Goal: Task Accomplishment & Management: Use online tool/utility

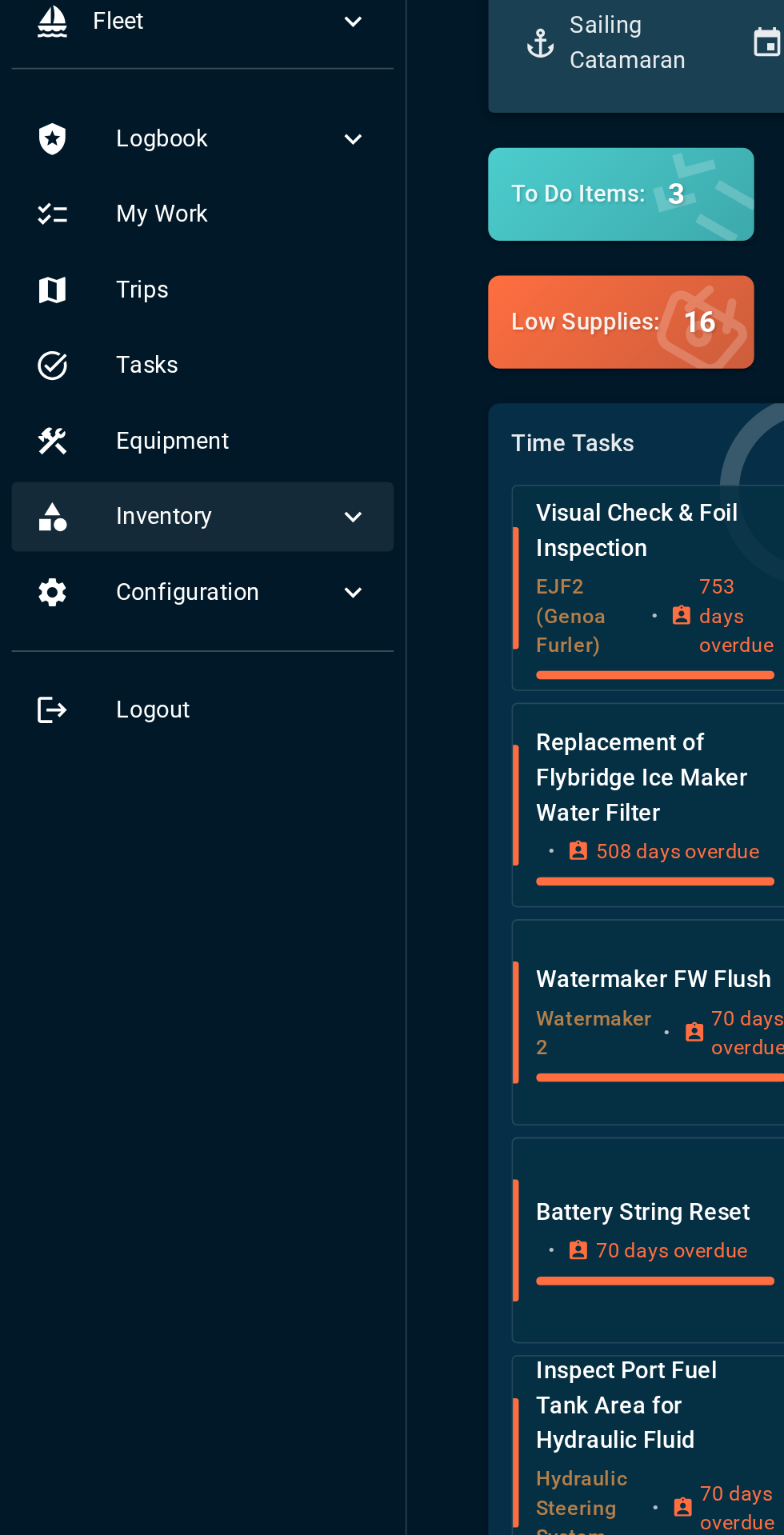
click at [171, 403] on span "Inventory" at bounding box center [124, 395] width 121 height 19
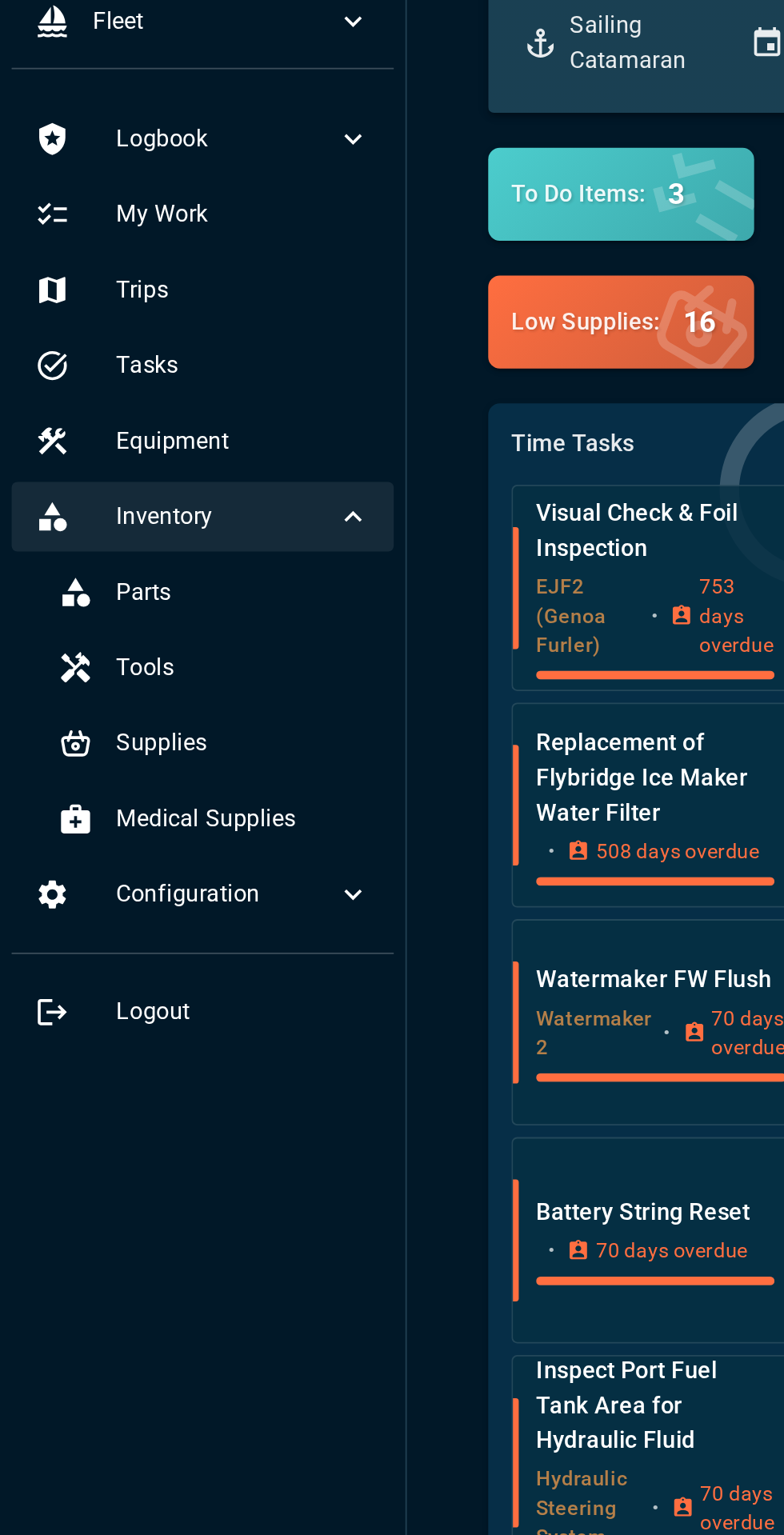
click at [188, 403] on icon at bounding box center [194, 395] width 19 height 19
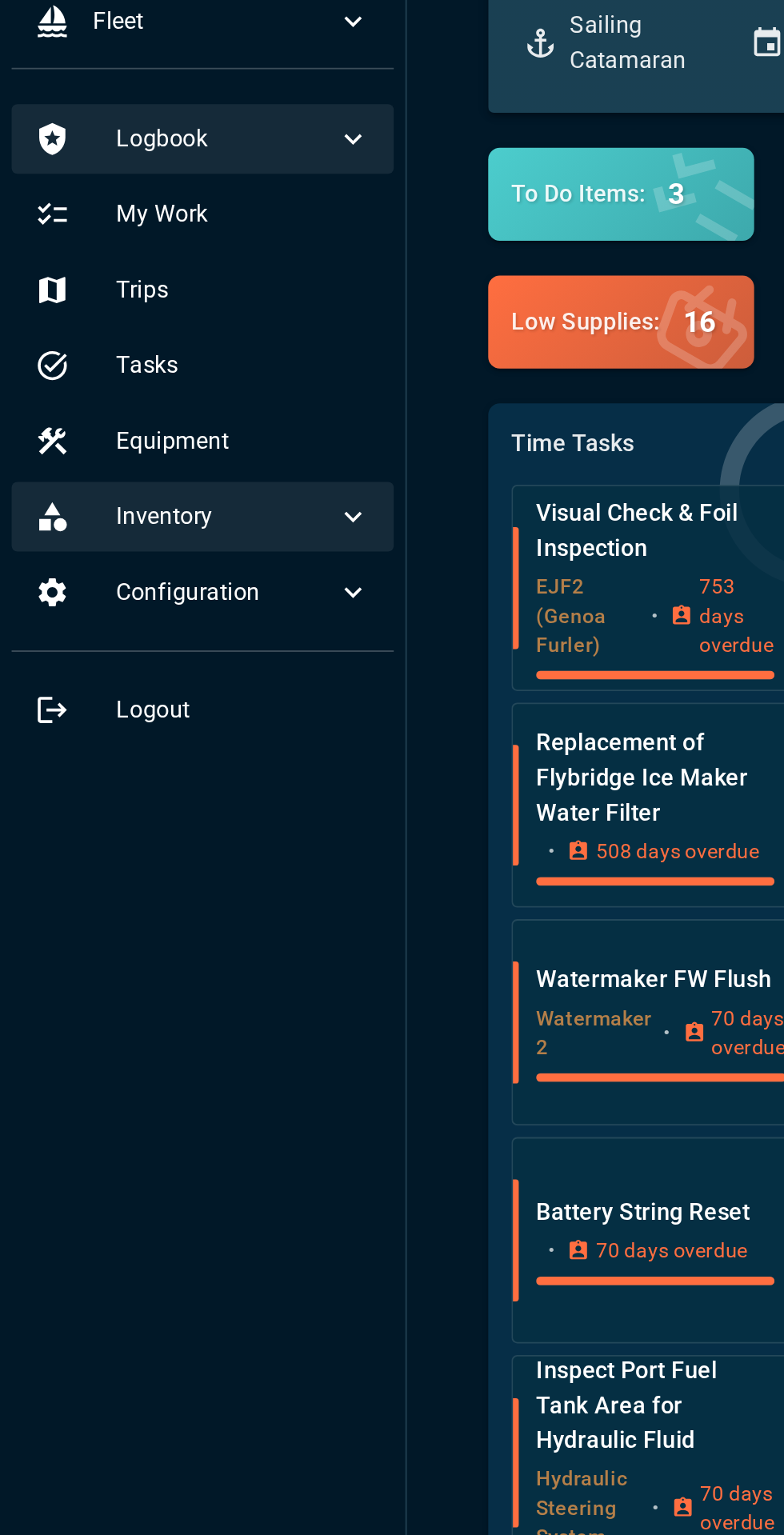
click at [142, 181] on span "Logbook" at bounding box center [124, 187] width 121 height 19
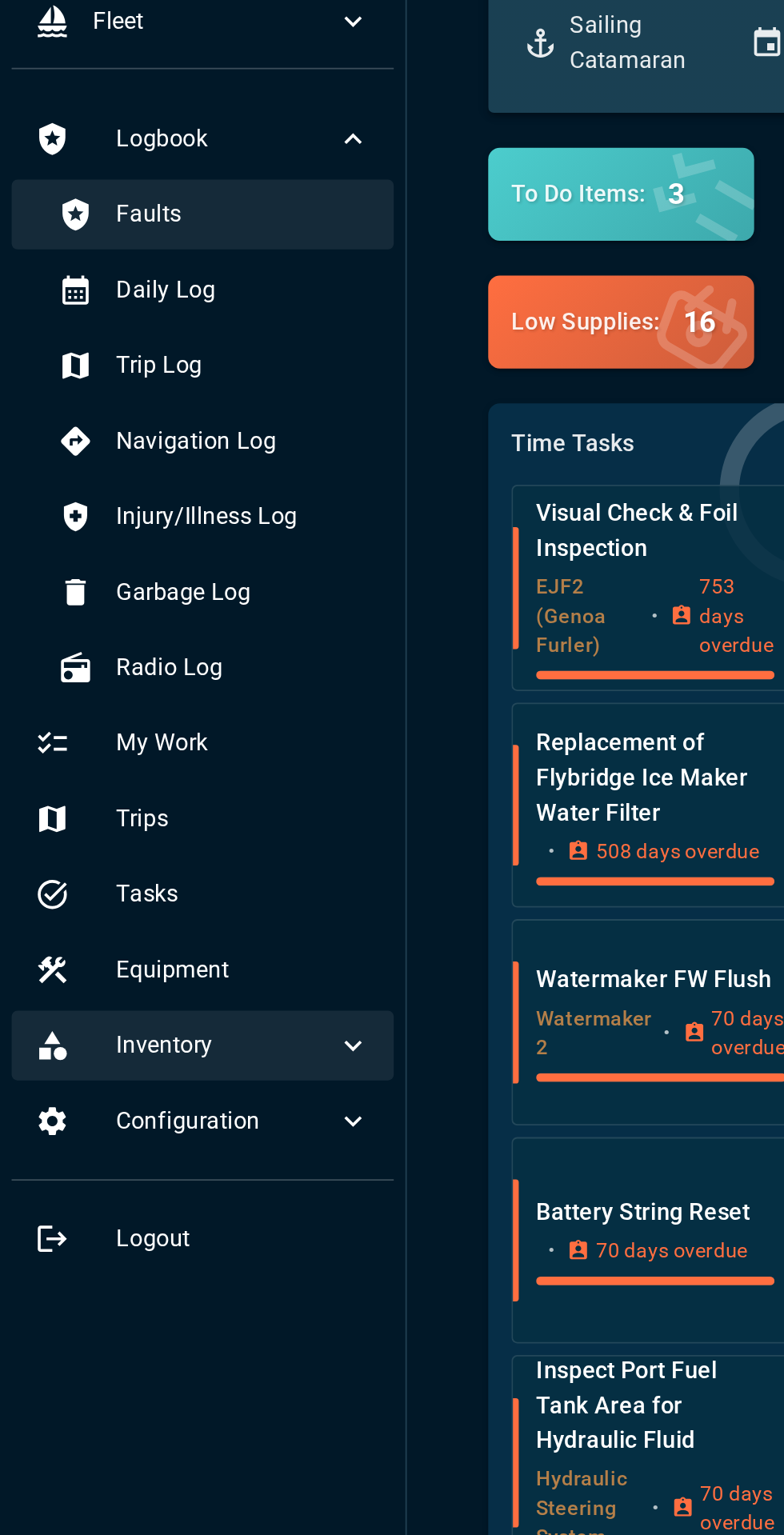
click at [116, 232] on span "Faults" at bounding box center [134, 228] width 140 height 19
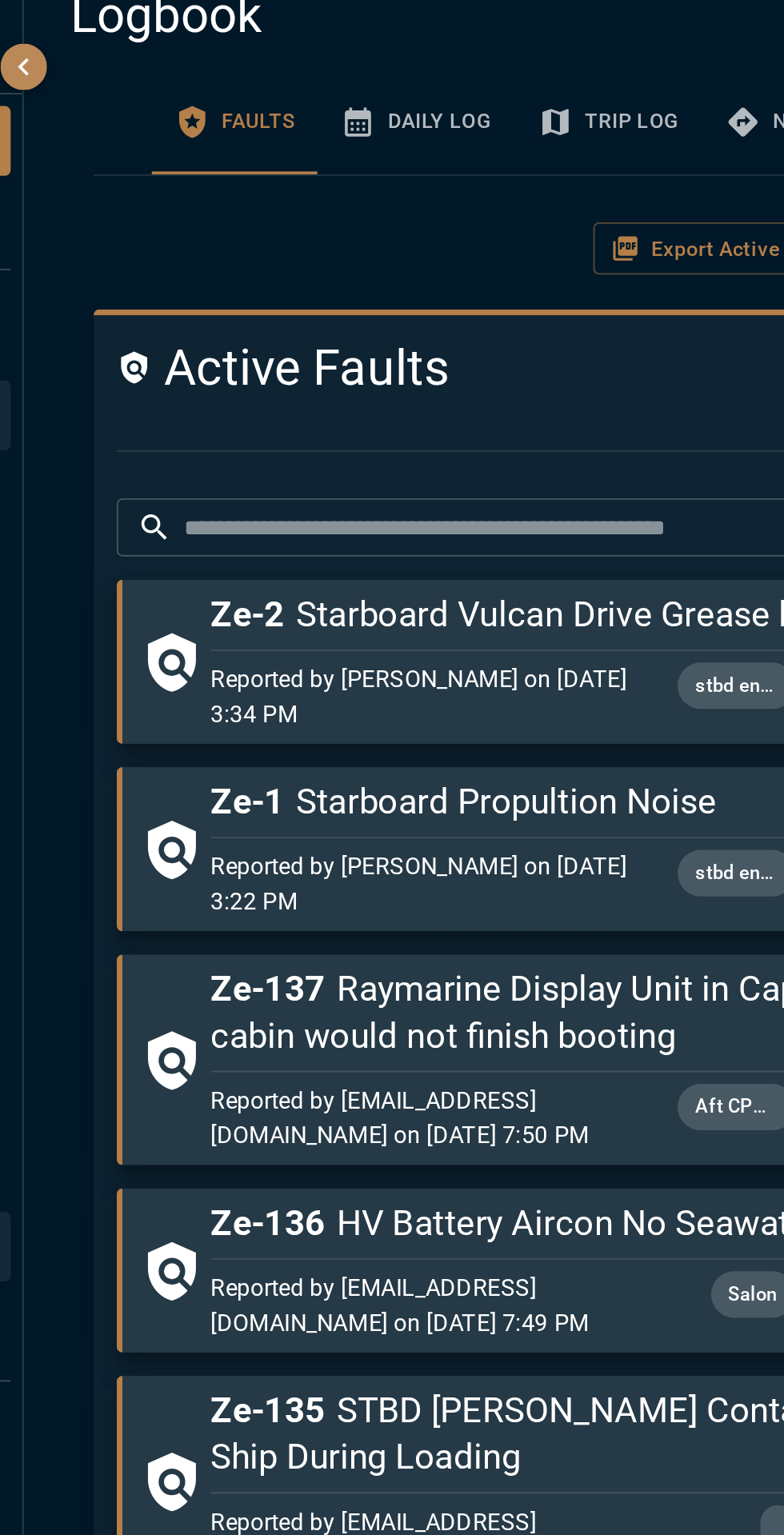
scroll to position [99, 0]
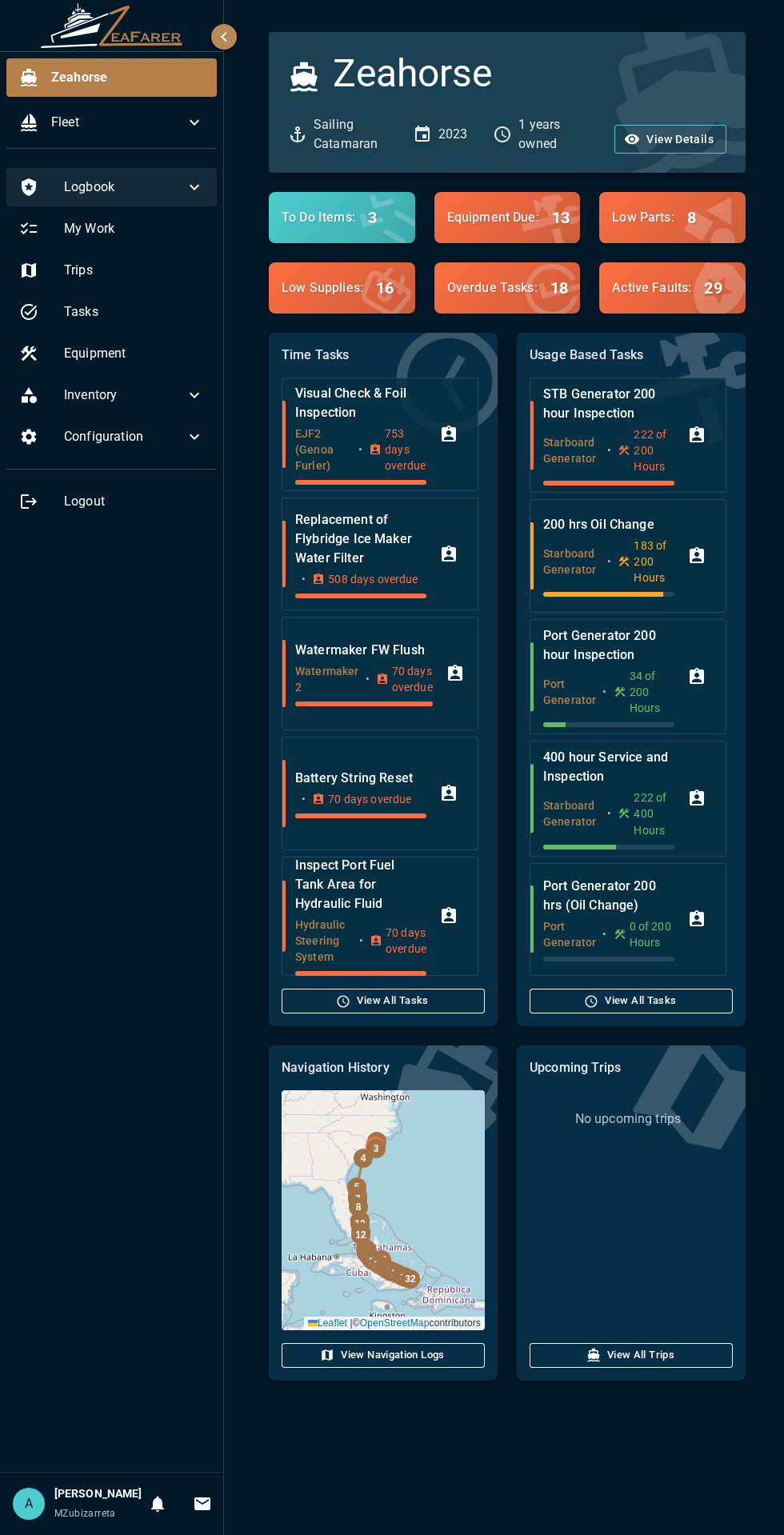
click at [201, 195] on icon at bounding box center [194, 187] width 19 height 19
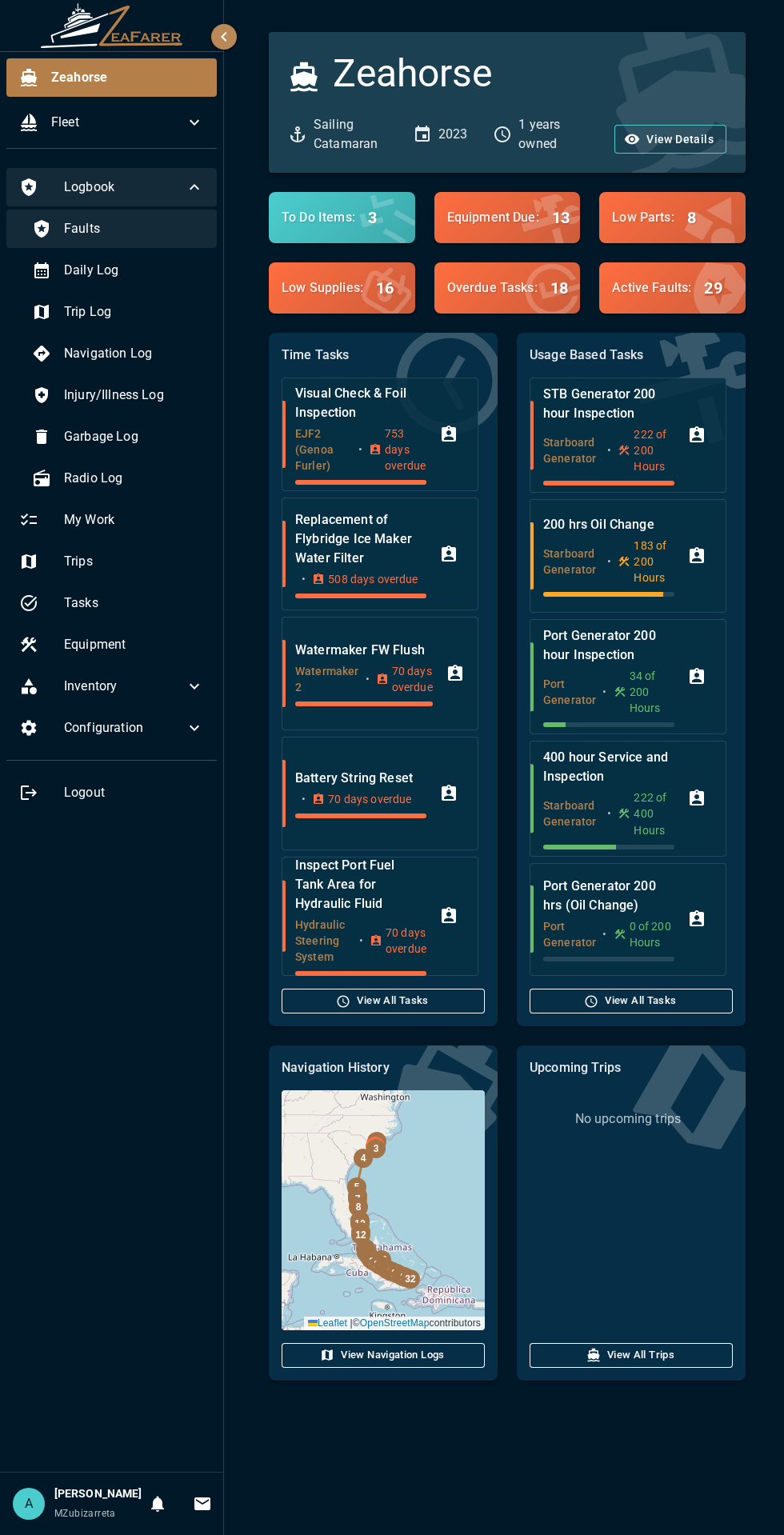
click at [107, 230] on span "Faults" at bounding box center [134, 228] width 140 height 19
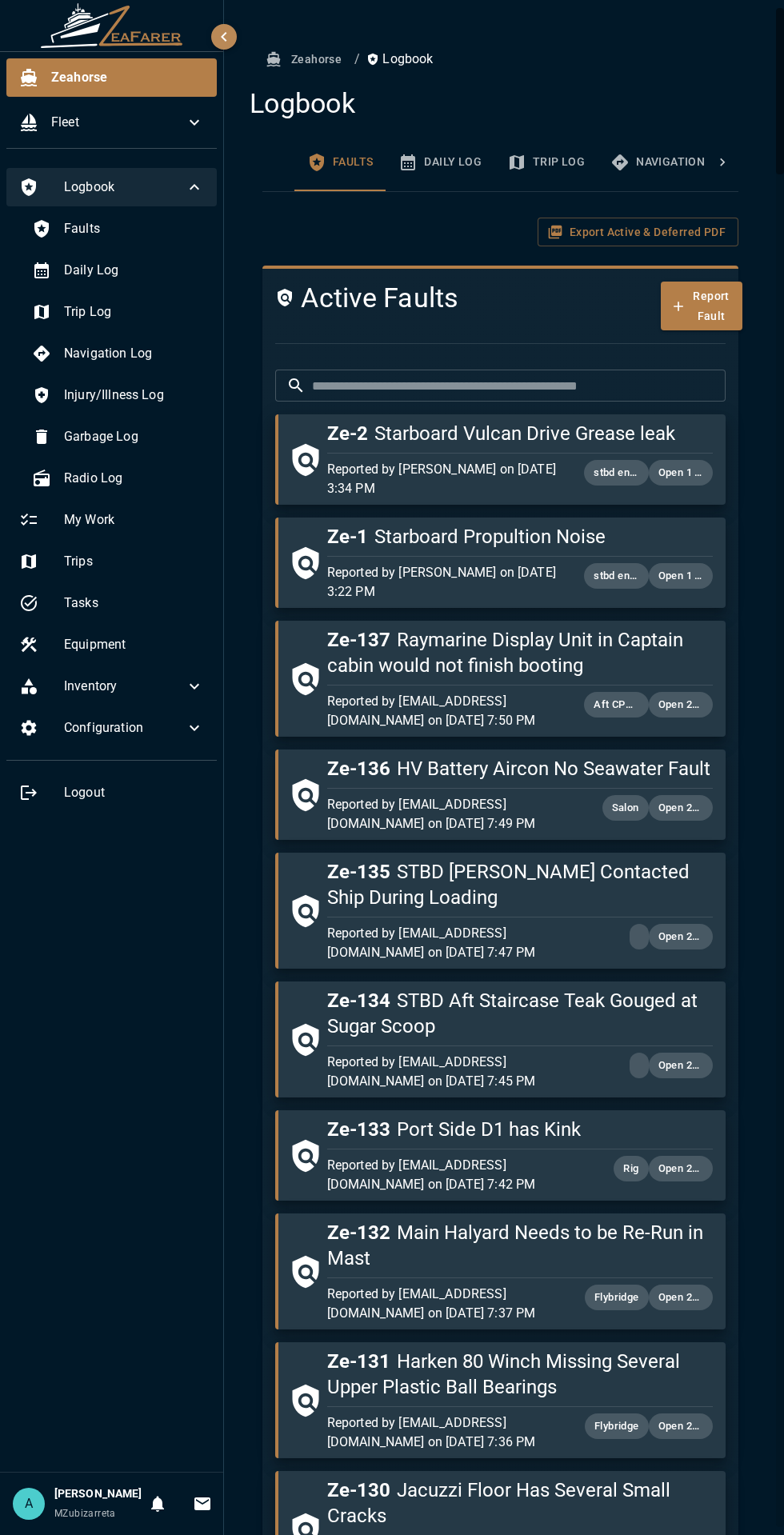
click at [486, 386] on input "text" at bounding box center [518, 386] width 413 height 32
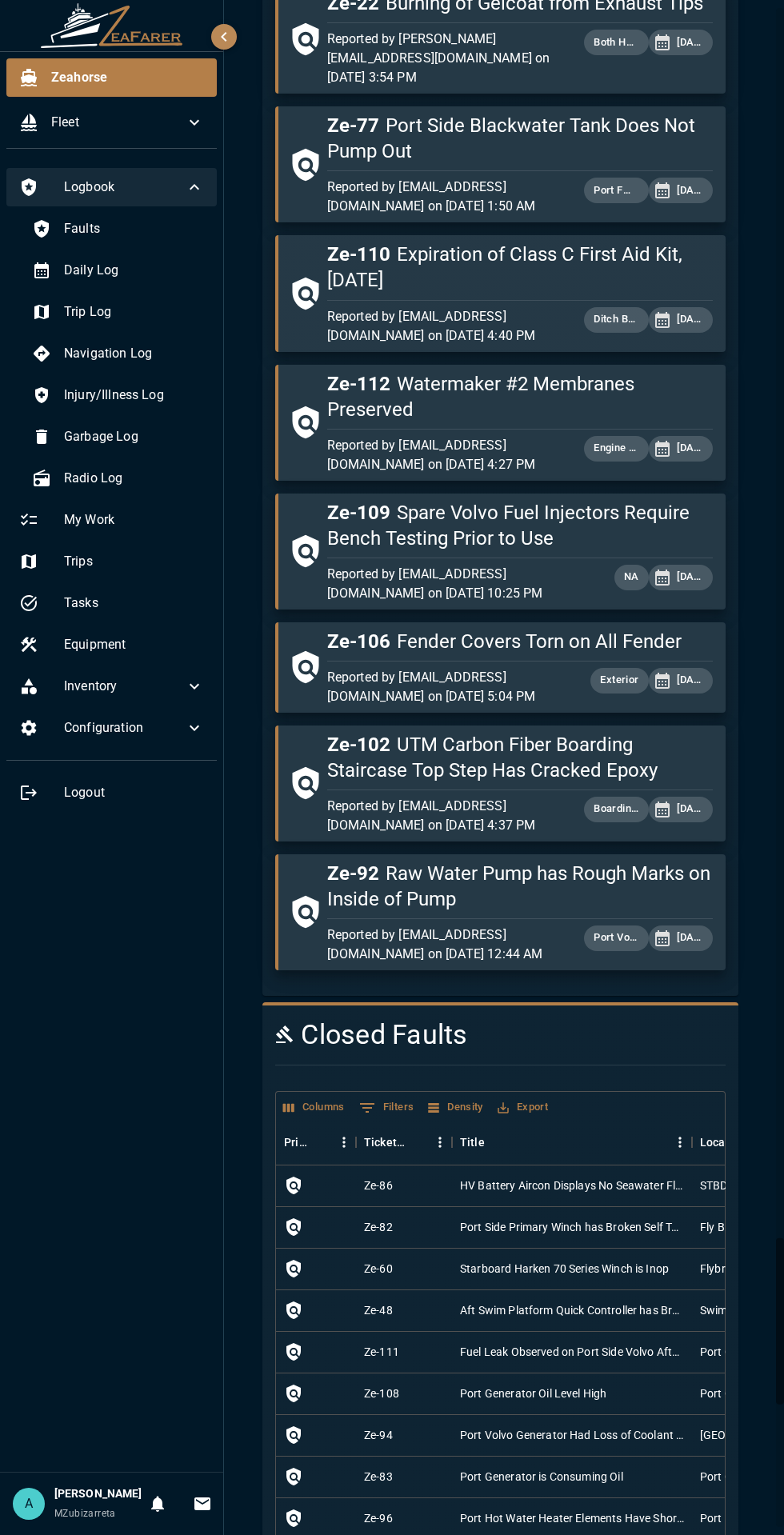
scroll to position [11355, 0]
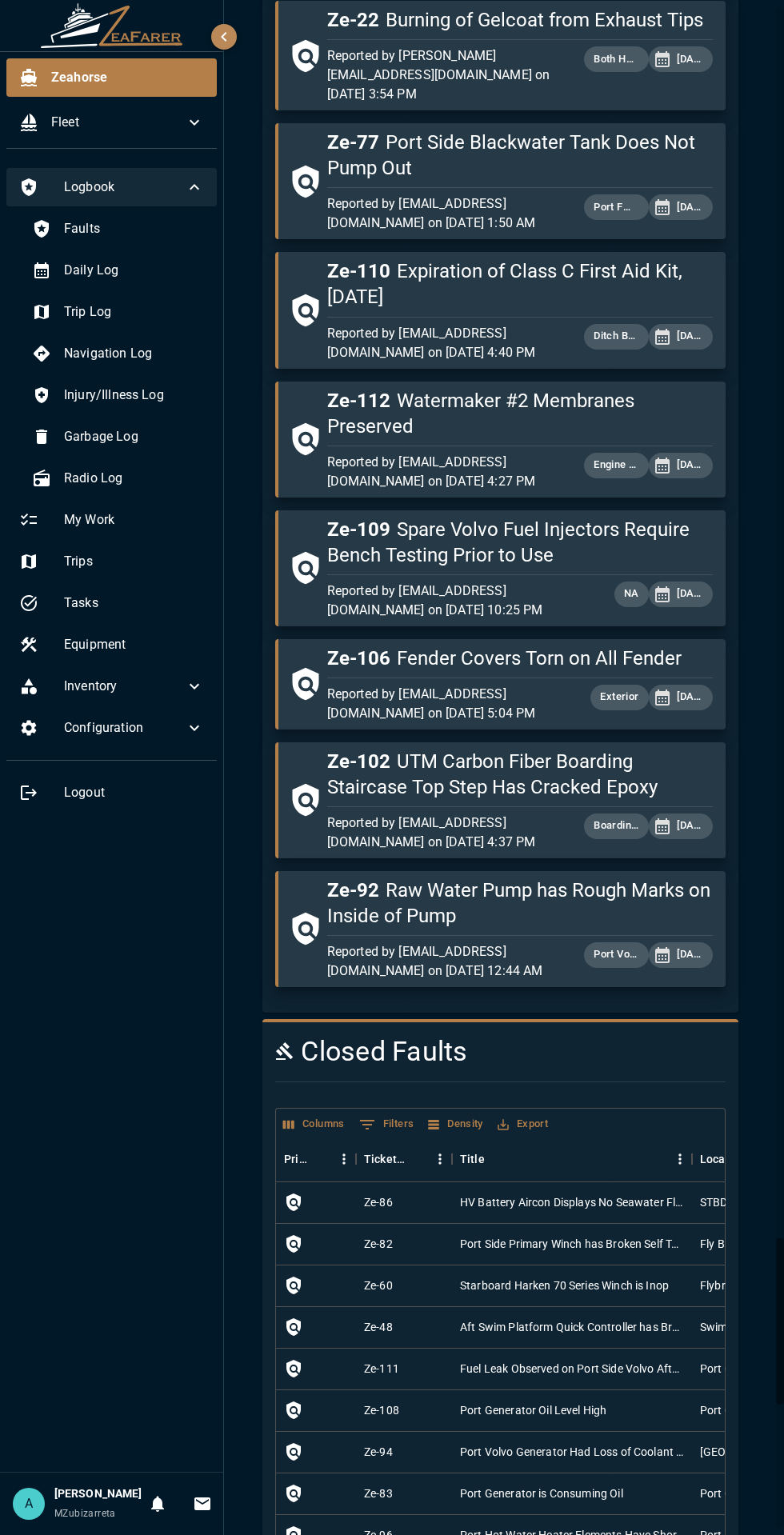
click at [459, 1068] on div at bounding box center [493, 1081] width 463 height 27
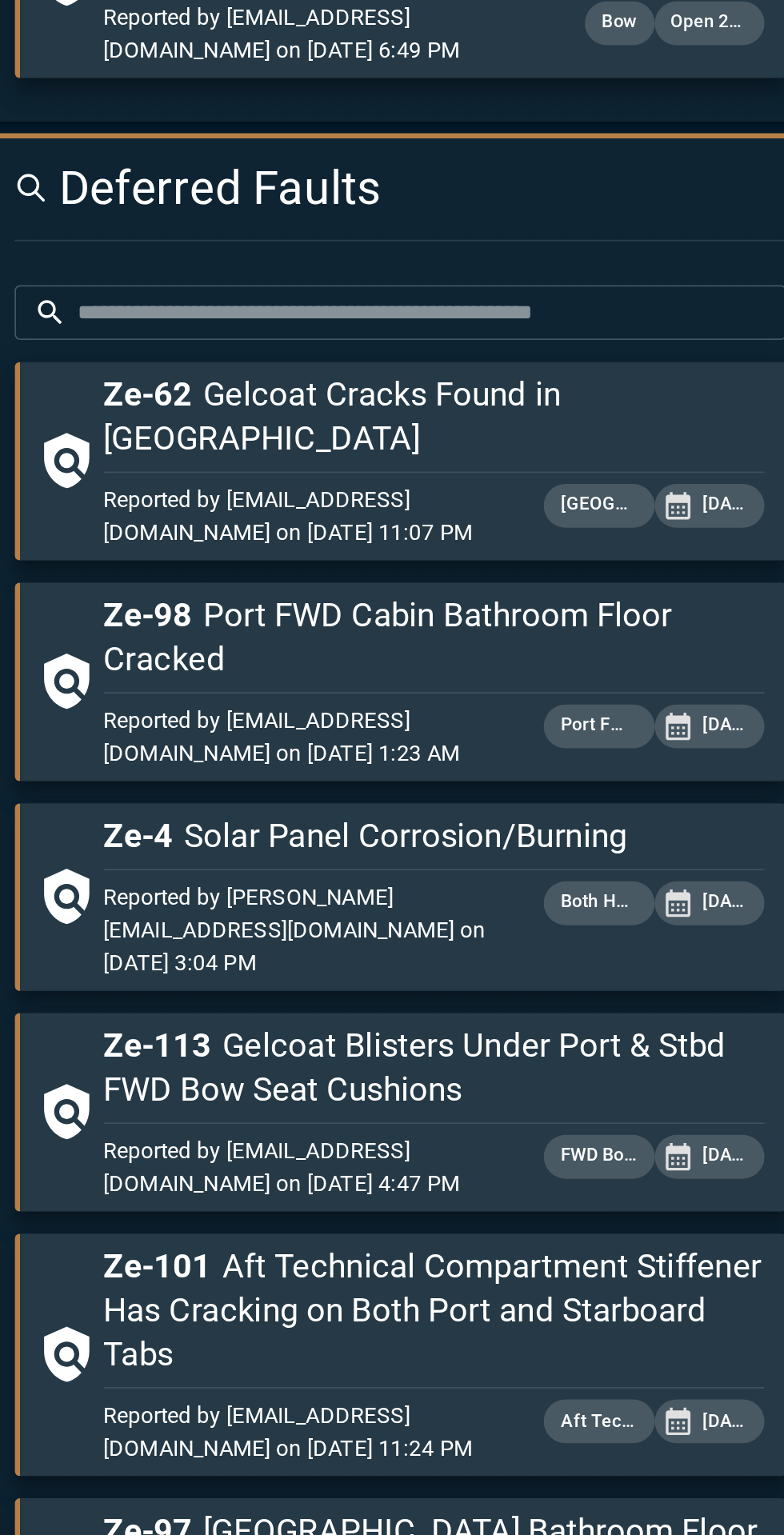
scroll to position [2908, 0]
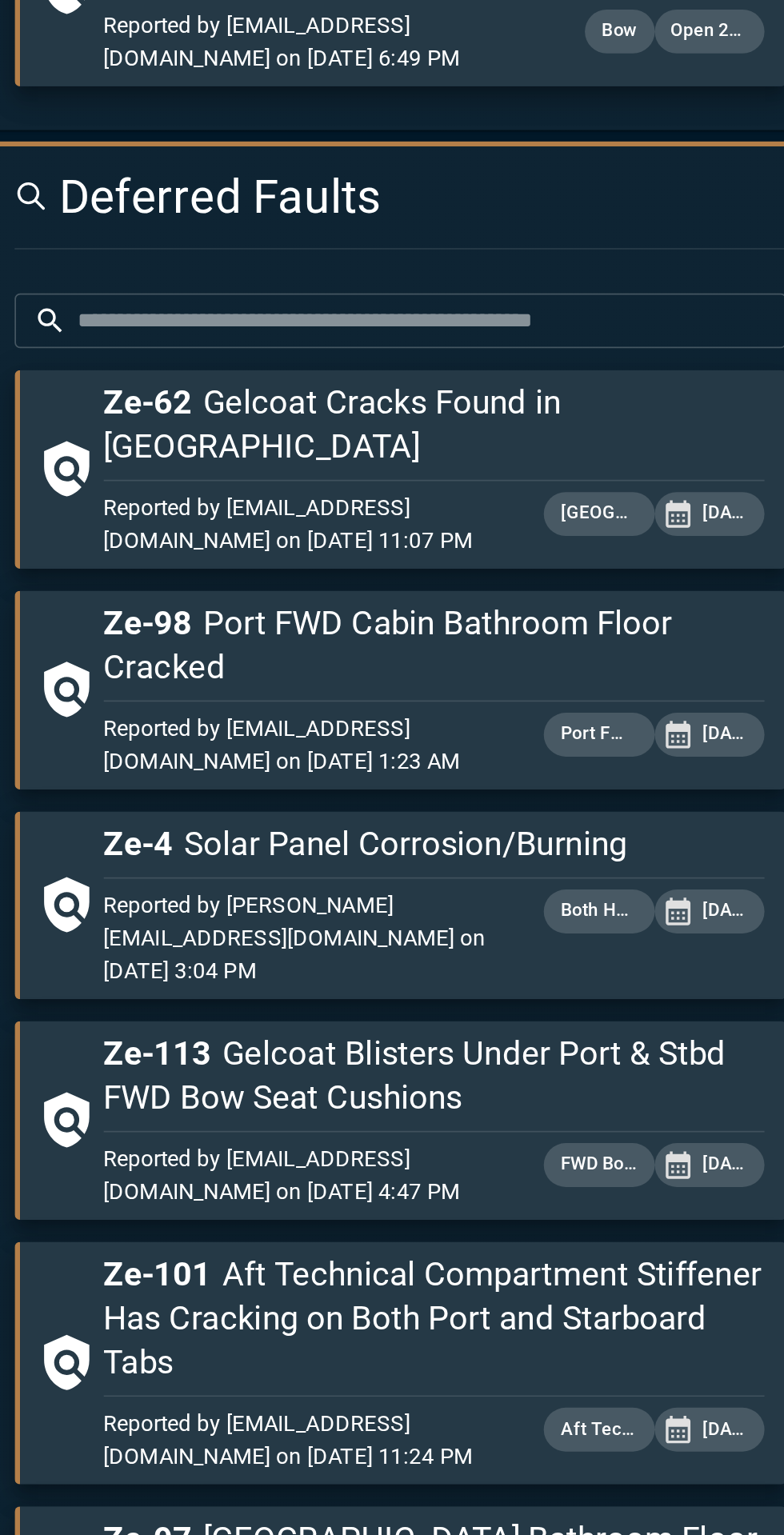
click at [493, 820] on input "text" at bounding box center [518, 826] width 413 height 32
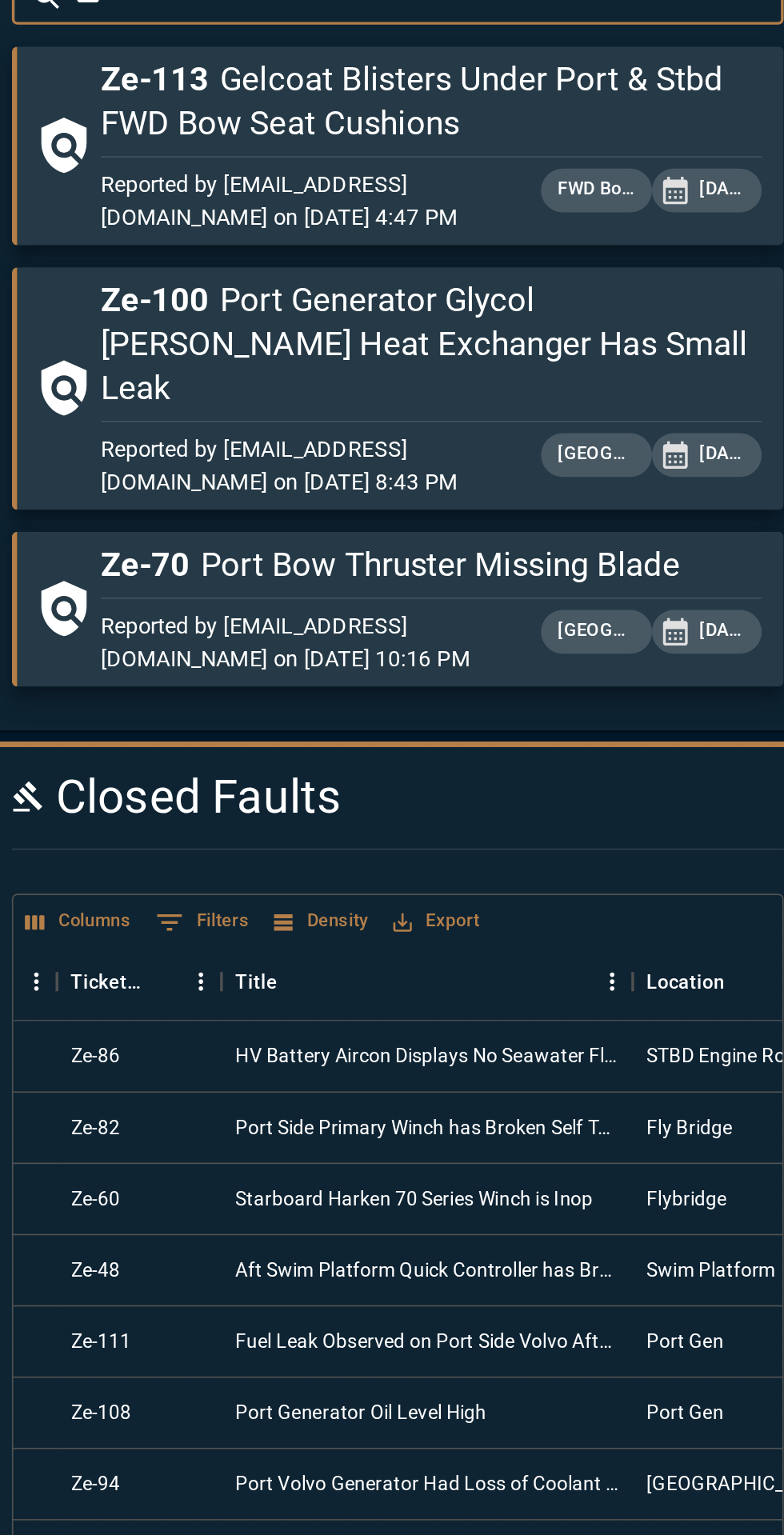
scroll to position [3208, 0]
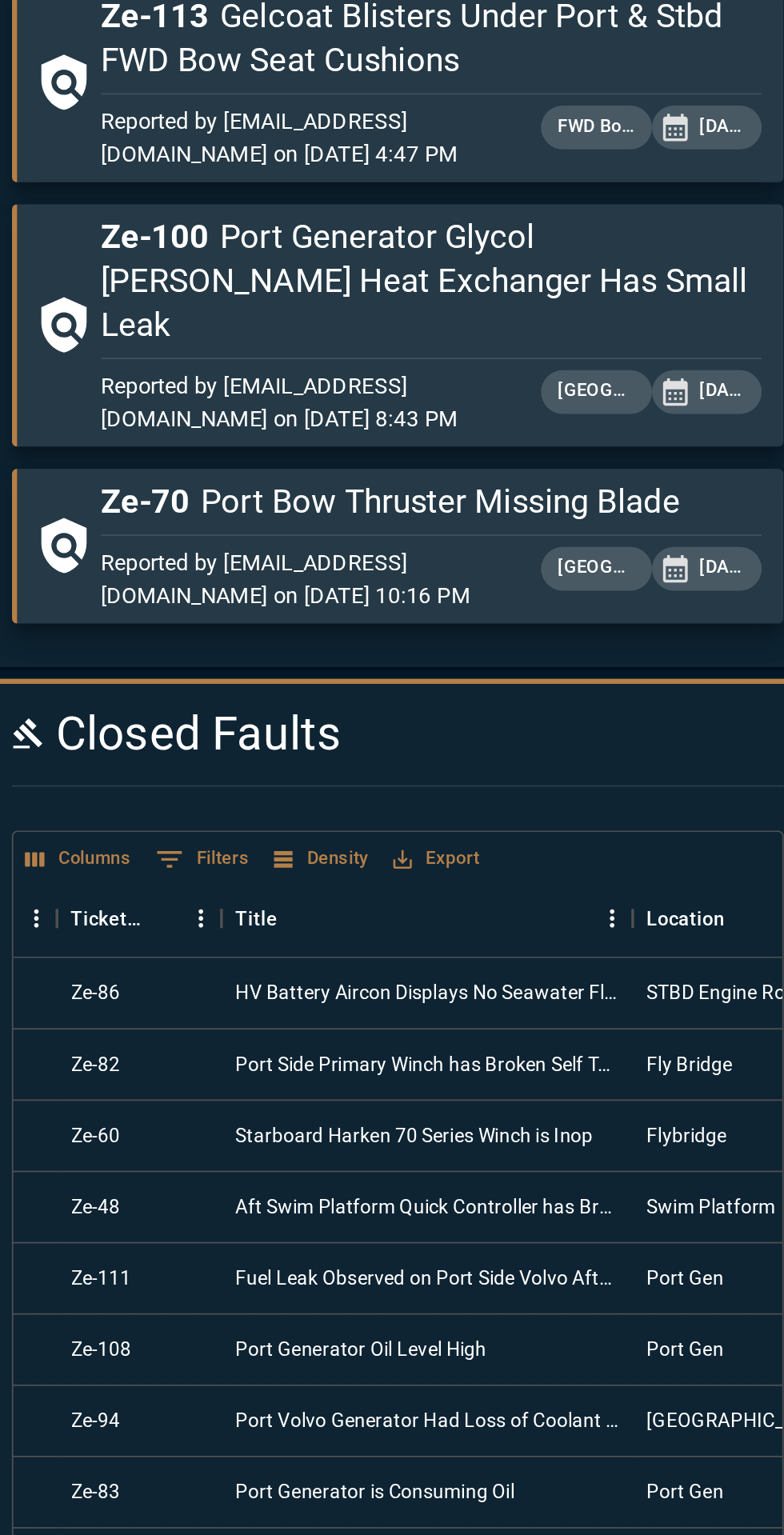
type input "***"
